Goal: Communication & Community: Answer question/provide support

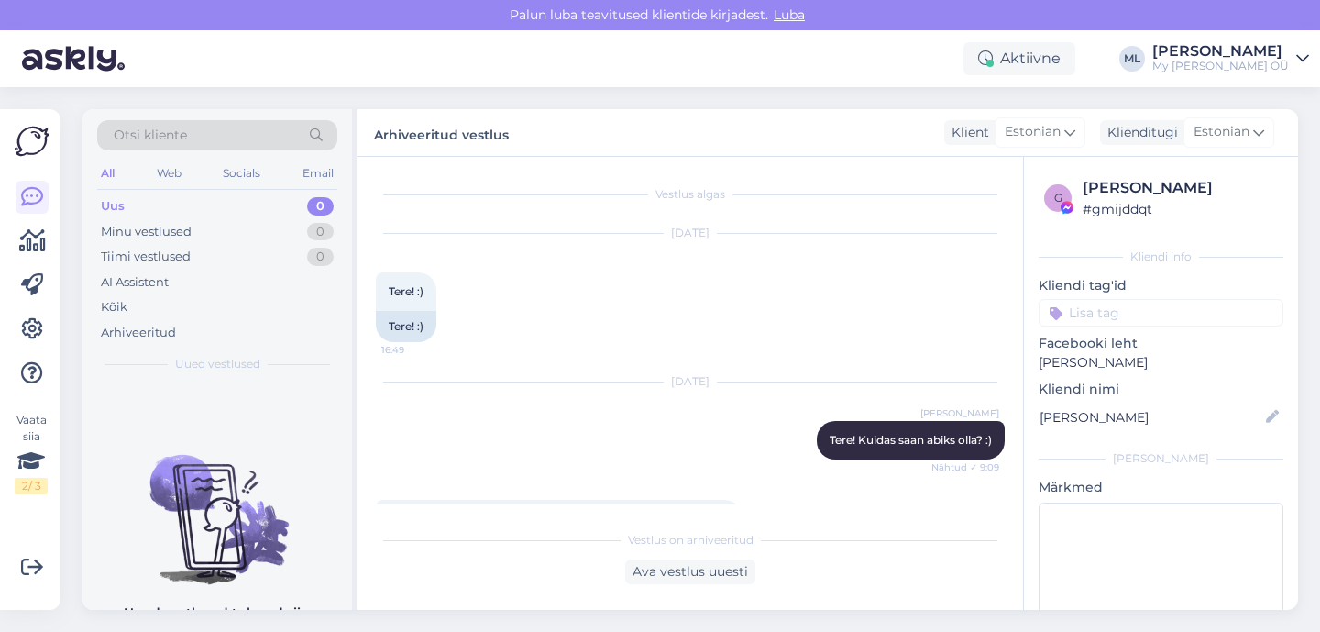
scroll to position [224, 0]
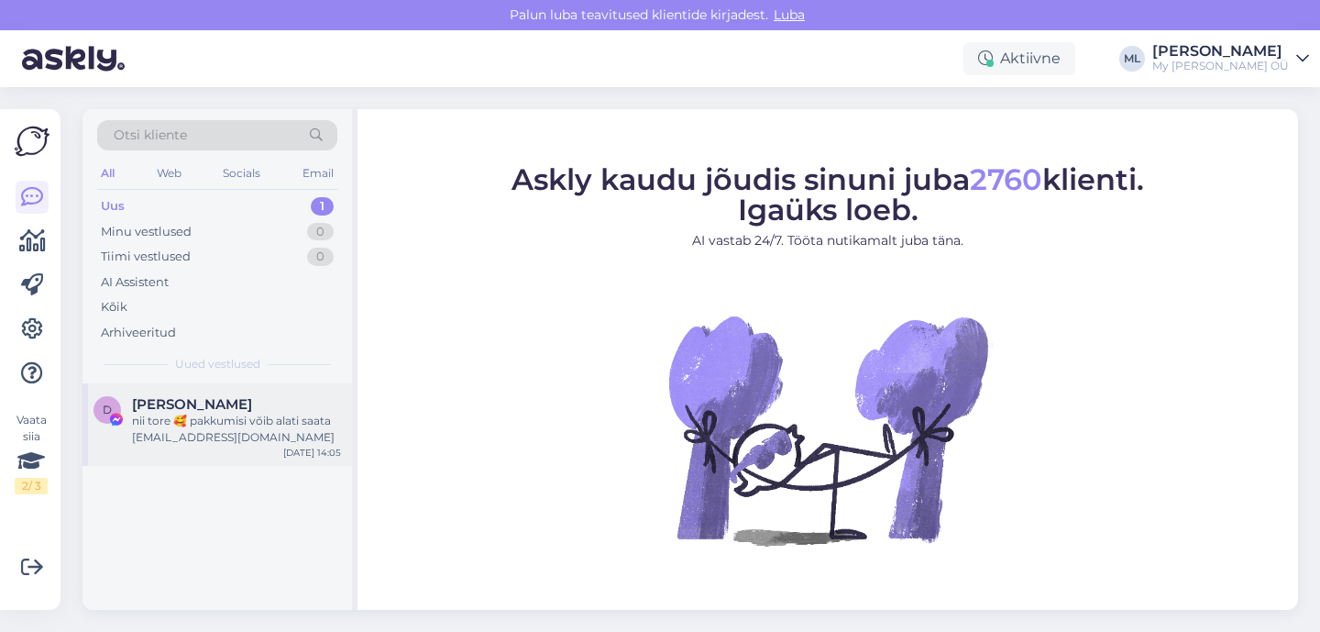
click at [173, 416] on div "nii tore 🥰 pakkumisi võib alati saata [EMAIL_ADDRESS][DOMAIN_NAME]" at bounding box center [236, 429] width 209 height 33
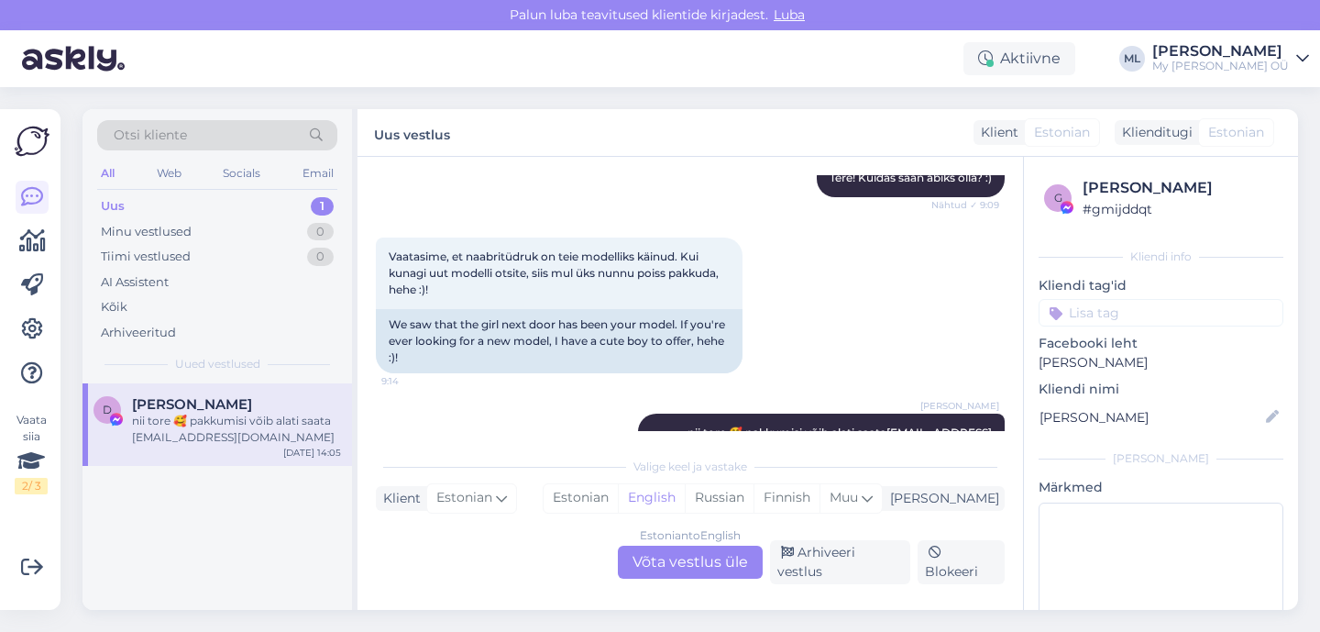
click at [182, 407] on span "[PERSON_NAME]" at bounding box center [192, 404] width 120 height 17
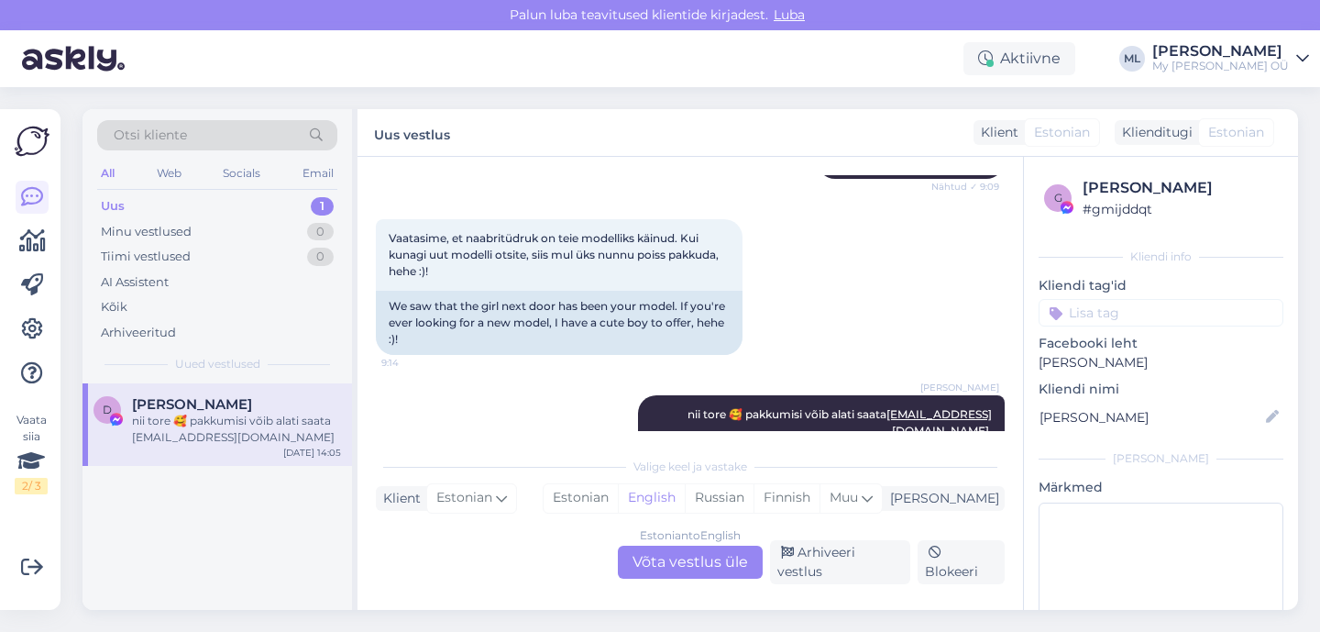
scroll to position [292, 0]
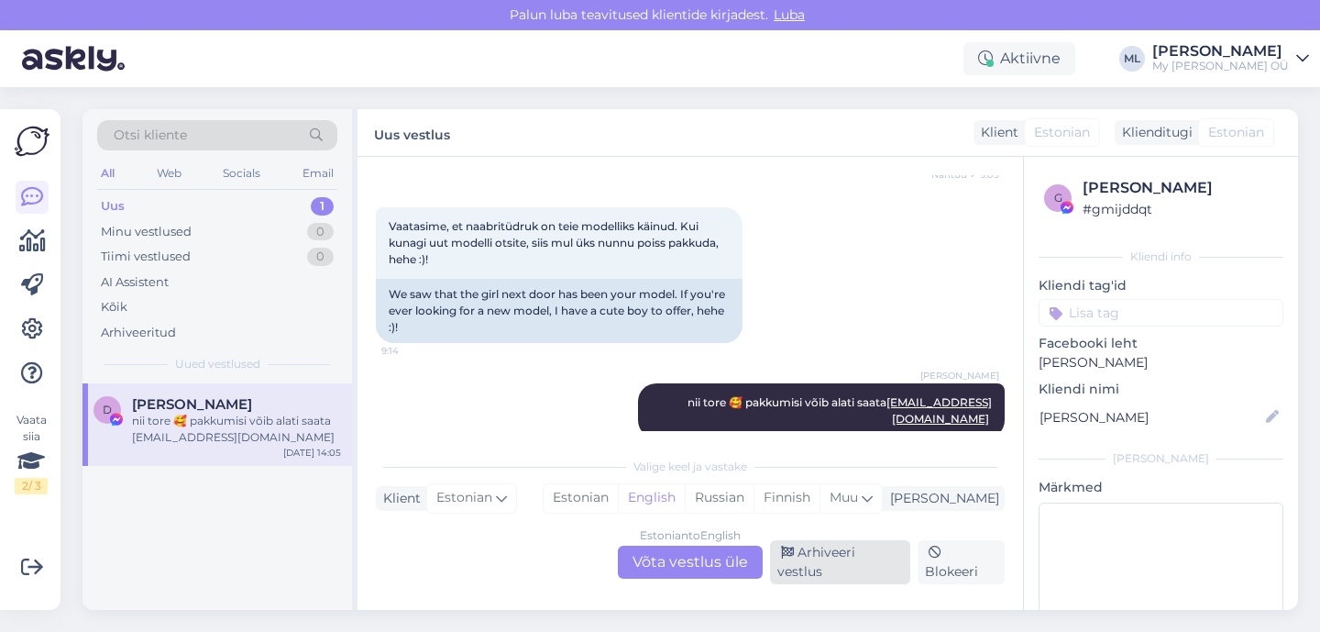
click at [883, 562] on div "Arhiveeri vestlus" at bounding box center [840, 562] width 140 height 44
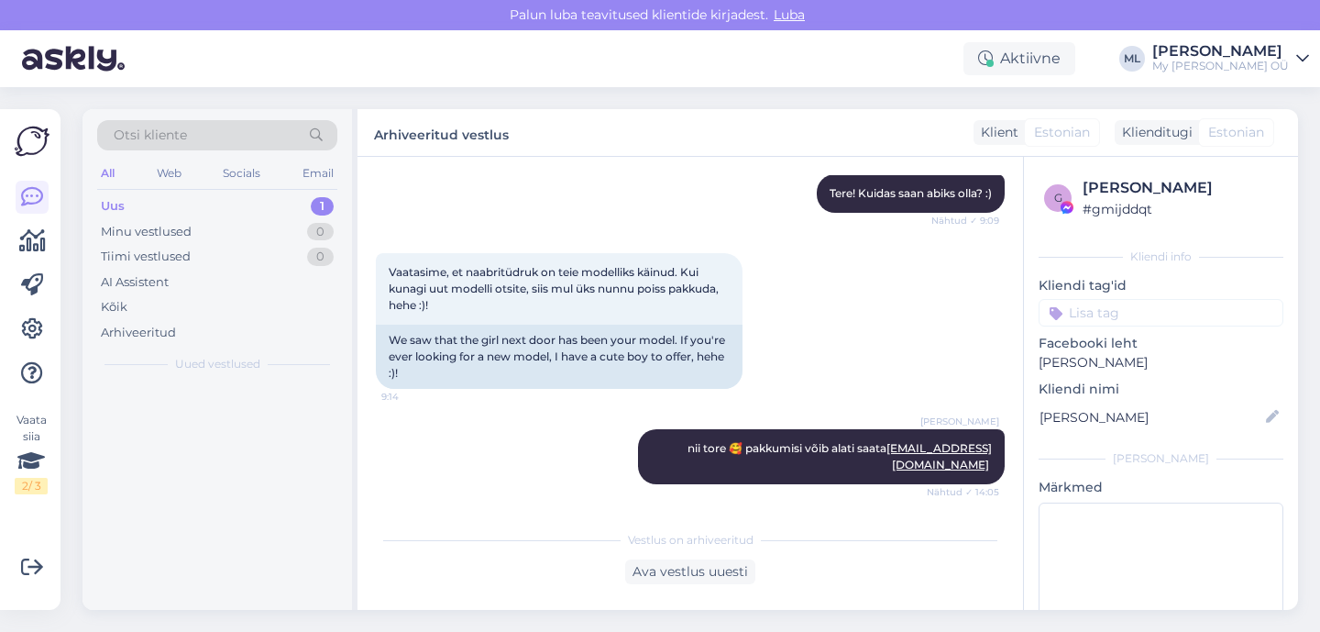
scroll to position [230, 0]
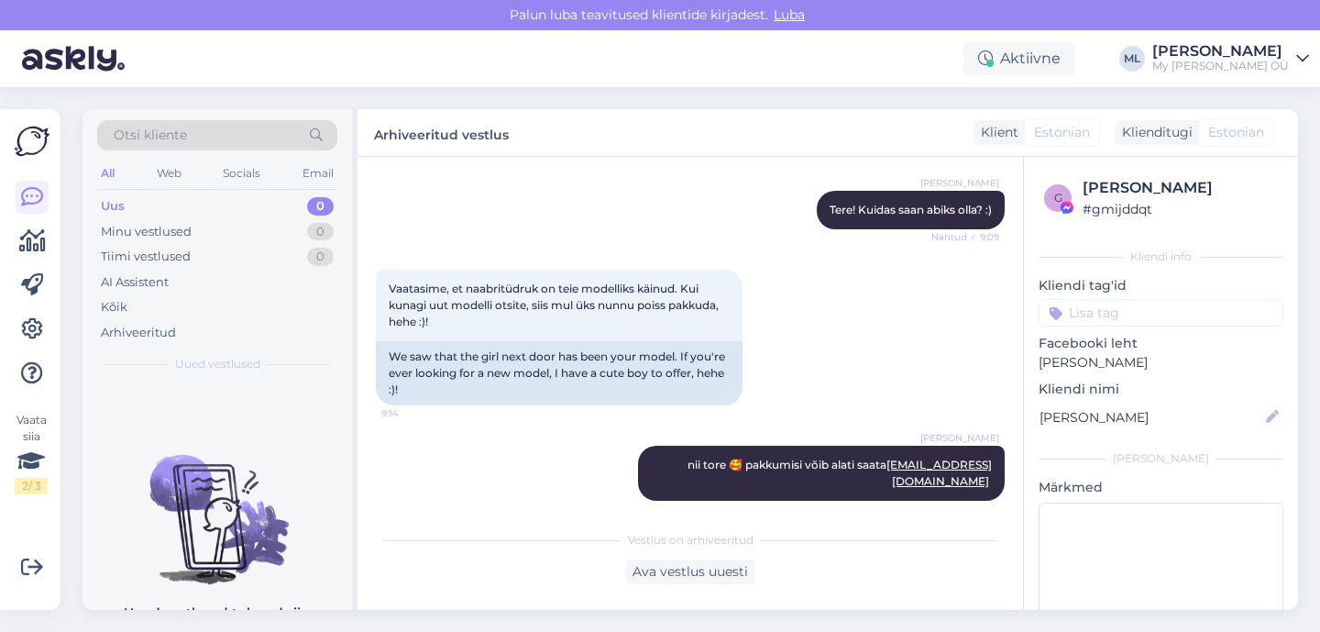
click at [194, 206] on div "Uus 0" at bounding box center [217, 206] width 240 height 26
click at [237, 204] on div "Uus 0" at bounding box center [217, 206] width 240 height 26
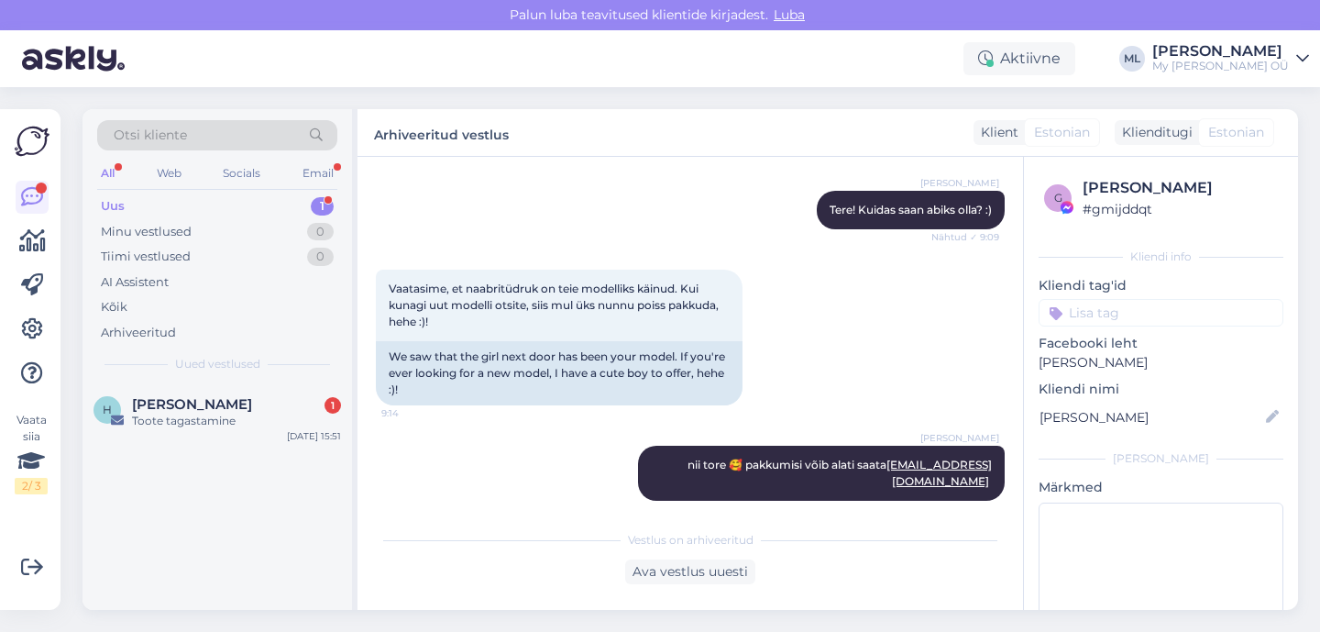
click at [219, 379] on div "Otsi kliente All Web Socials Email Uus 1 Minu vestlused 0 Tiimi vestlused 0 AI …" at bounding box center [218, 246] width 270 height 274
click at [223, 413] on div "Toote tagastamine" at bounding box center [236, 421] width 209 height 17
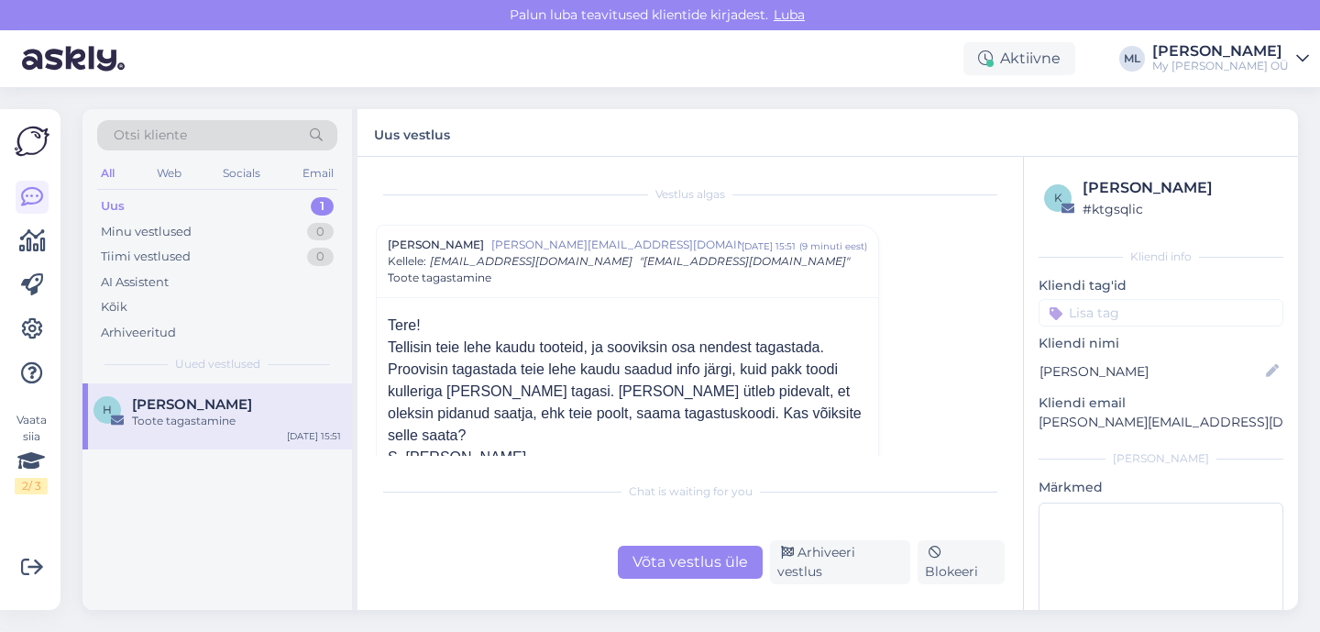
scroll to position [3, 0]
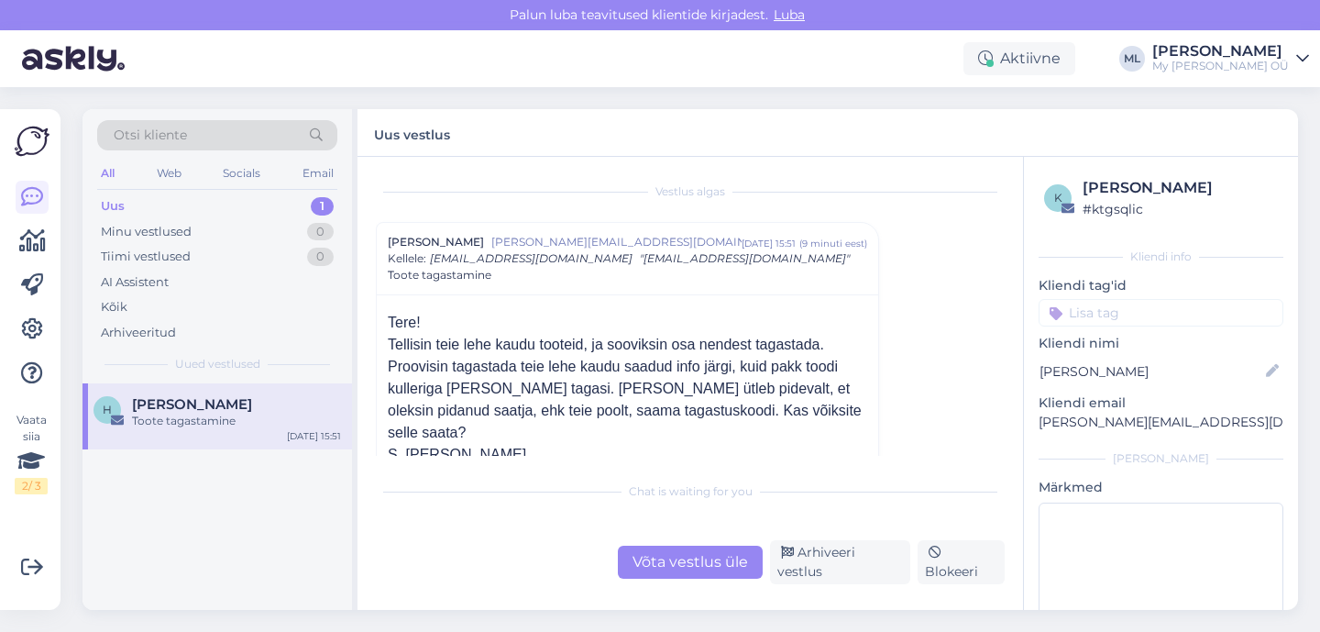
click at [697, 388] on div "Tellisin teie lehe kaudu tooteid, ja sooviksin osa nendest tagastada. Proovisin…" at bounding box center [627, 389] width 479 height 110
click at [1080, 422] on p "[PERSON_NAME][EMAIL_ADDRESS][DOMAIN_NAME]" at bounding box center [1161, 422] width 245 height 19
copy div "[PERSON_NAME][EMAIL_ADDRESS][DOMAIN_NAME] [PERSON_NAME]"
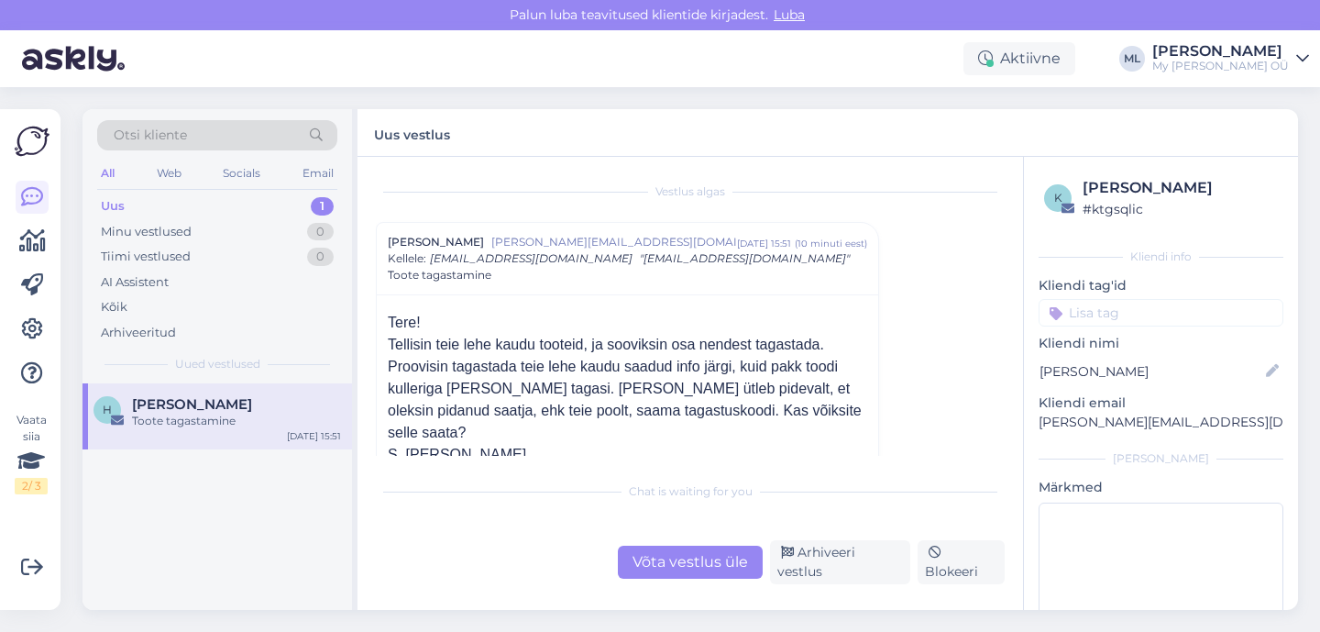
click at [585, 370] on div "Tellisin teie lehe kaudu tooteid, ja sooviksin osa nendest tagastada. Proovisin…" at bounding box center [627, 389] width 479 height 110
click at [129, 200] on div "Uus 1" at bounding box center [217, 206] width 240 height 26
click at [161, 419] on div "Toote tagastamine" at bounding box center [236, 421] width 209 height 17
click at [104, 212] on div "Uus" at bounding box center [113, 206] width 24 height 18
click at [106, 229] on div "Minu vestlused" at bounding box center [146, 232] width 91 height 18
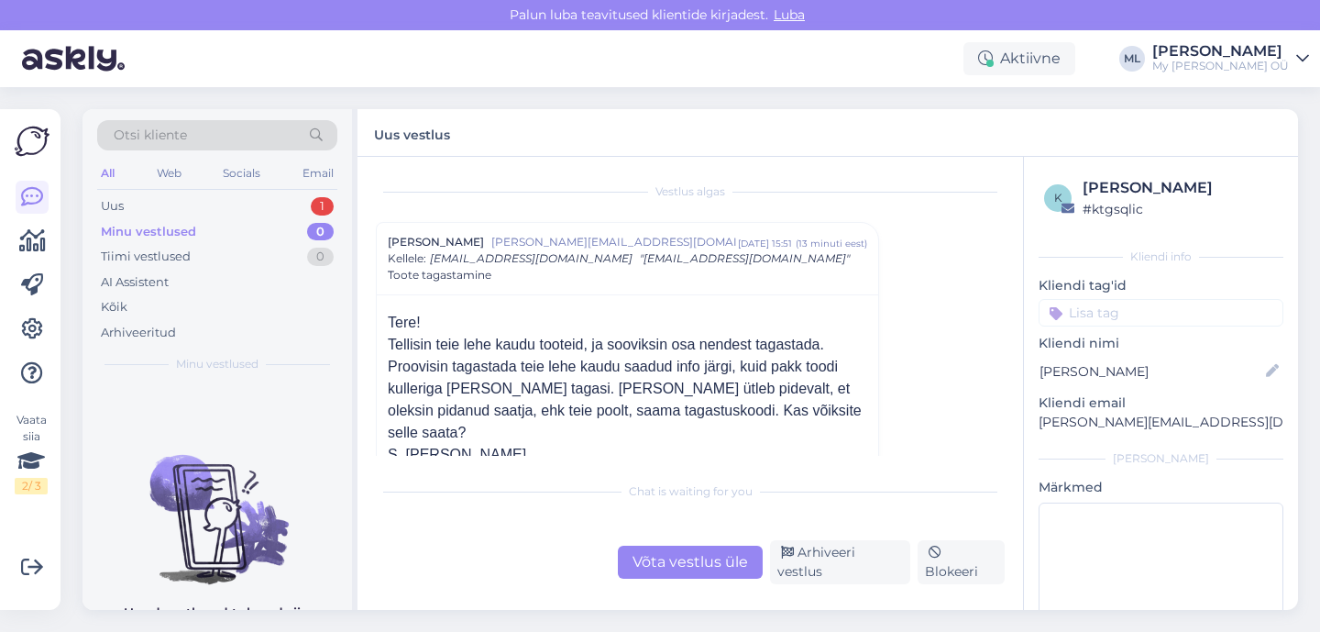
click at [105, 187] on div "All Web Socials Email" at bounding box center [217, 175] width 240 height 28
click at [111, 200] on div "Uus" at bounding box center [112, 206] width 23 height 18
